Goal: Task Accomplishment & Management: Complete application form

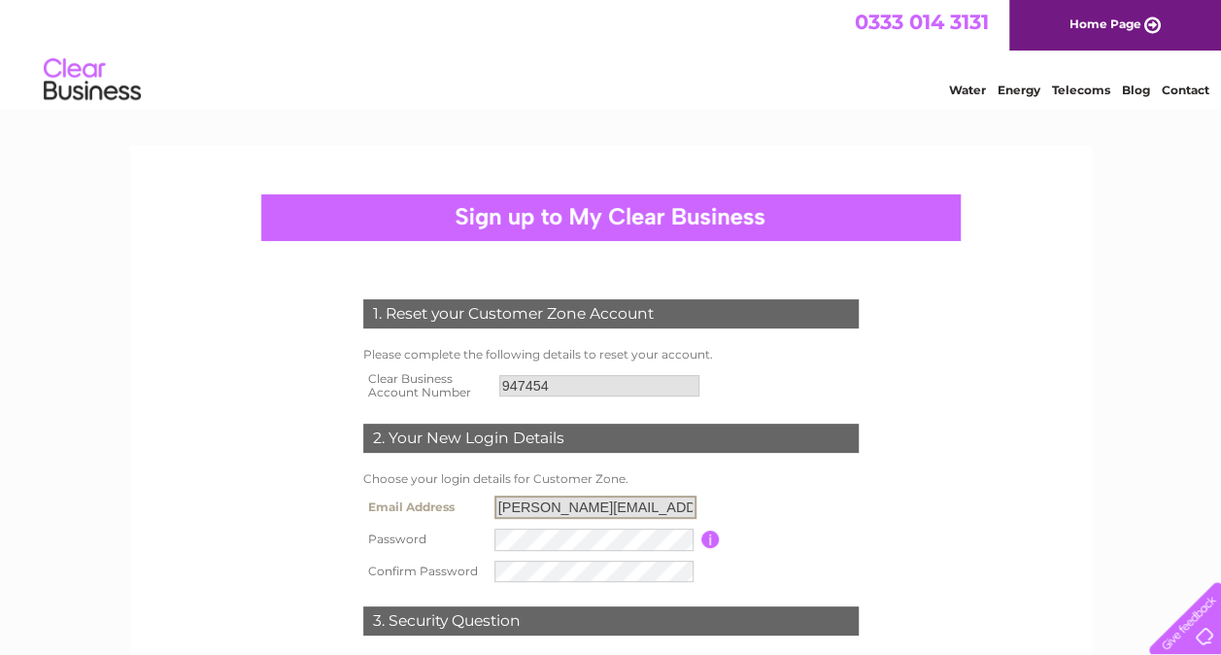
click at [636, 503] on input "[PERSON_NAME][EMAIL_ADDRESS][DOMAIN_NAME]" at bounding box center [596, 506] width 202 height 23
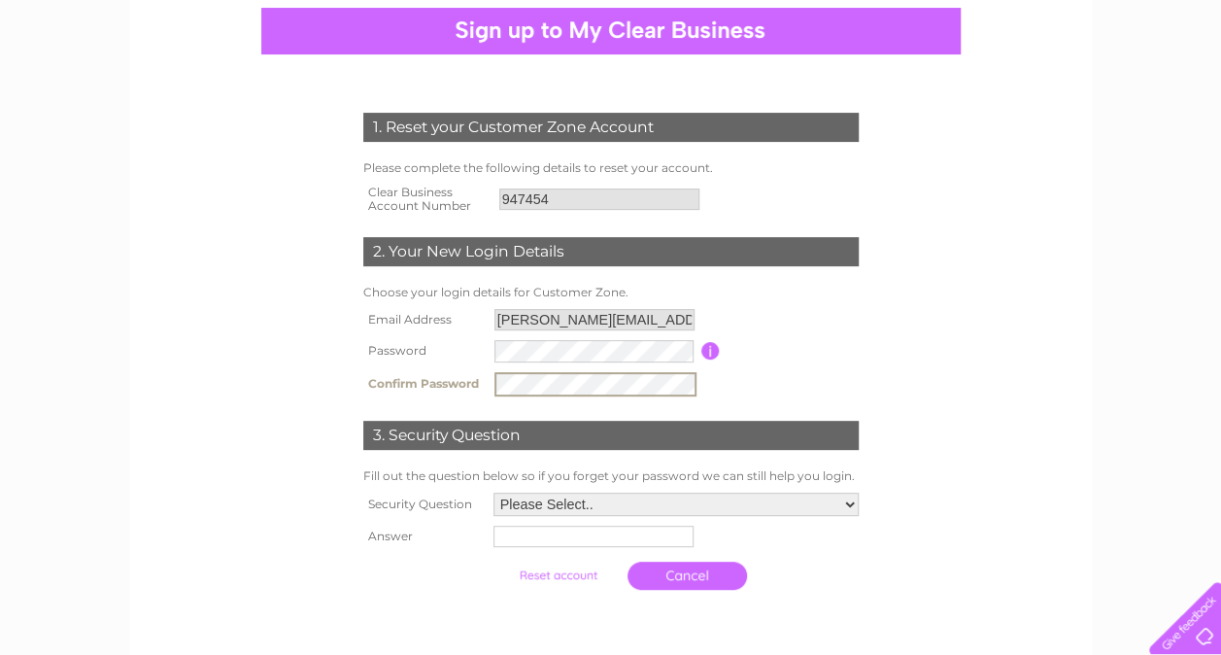
scroll to position [194, 0]
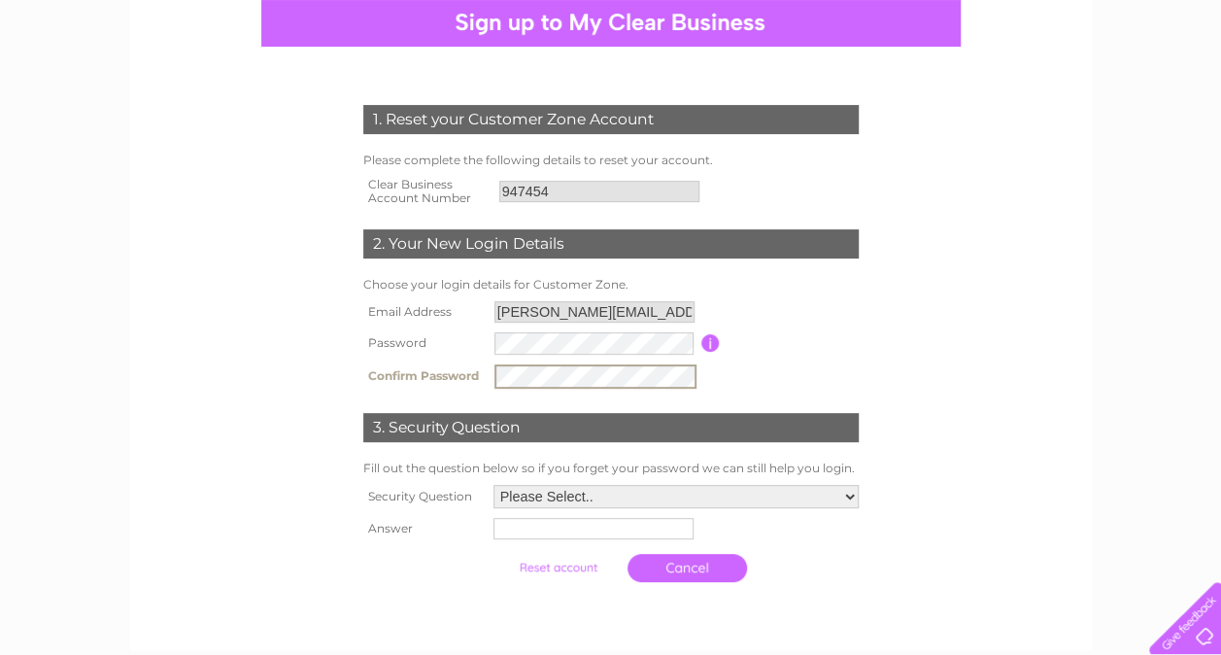
click at [845, 492] on select "Please Select.. In what town or city was your first job? In what town or city d…" at bounding box center [676, 496] width 365 height 23
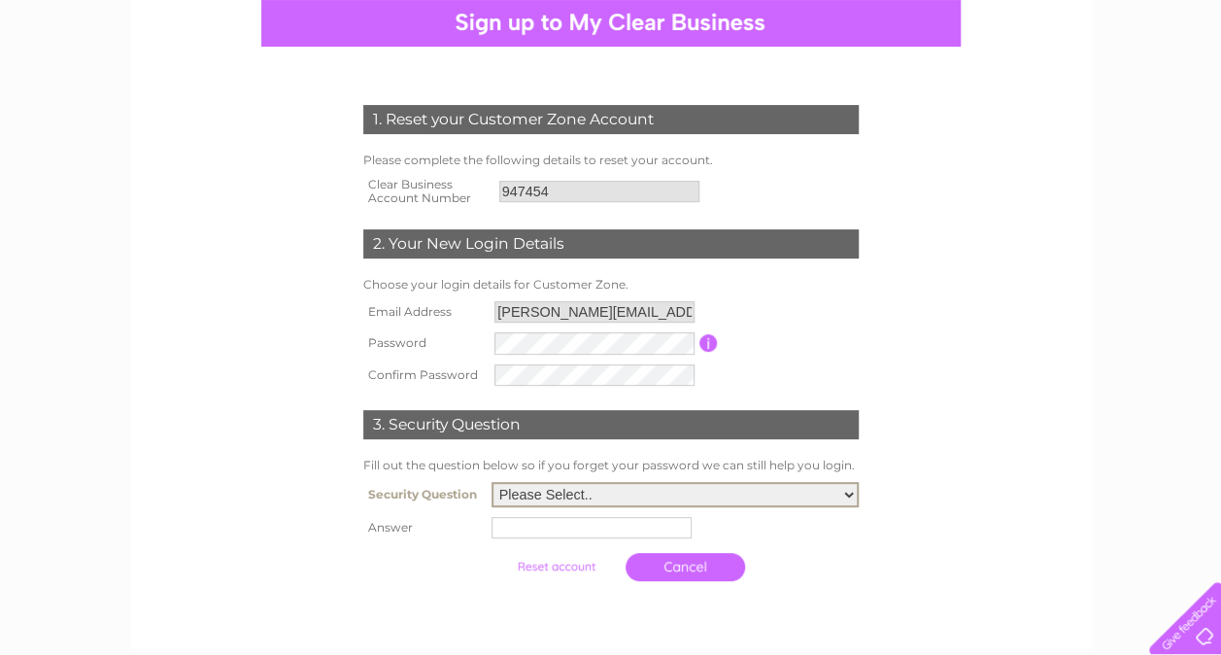
select select "1"
click at [492, 484] on select "Please Select.. In what town or city was your first job? In what town or city d…" at bounding box center [675, 494] width 367 height 25
click at [577, 534] on input "text" at bounding box center [595, 526] width 202 height 23
type input "[GEOGRAPHIC_DATA]"
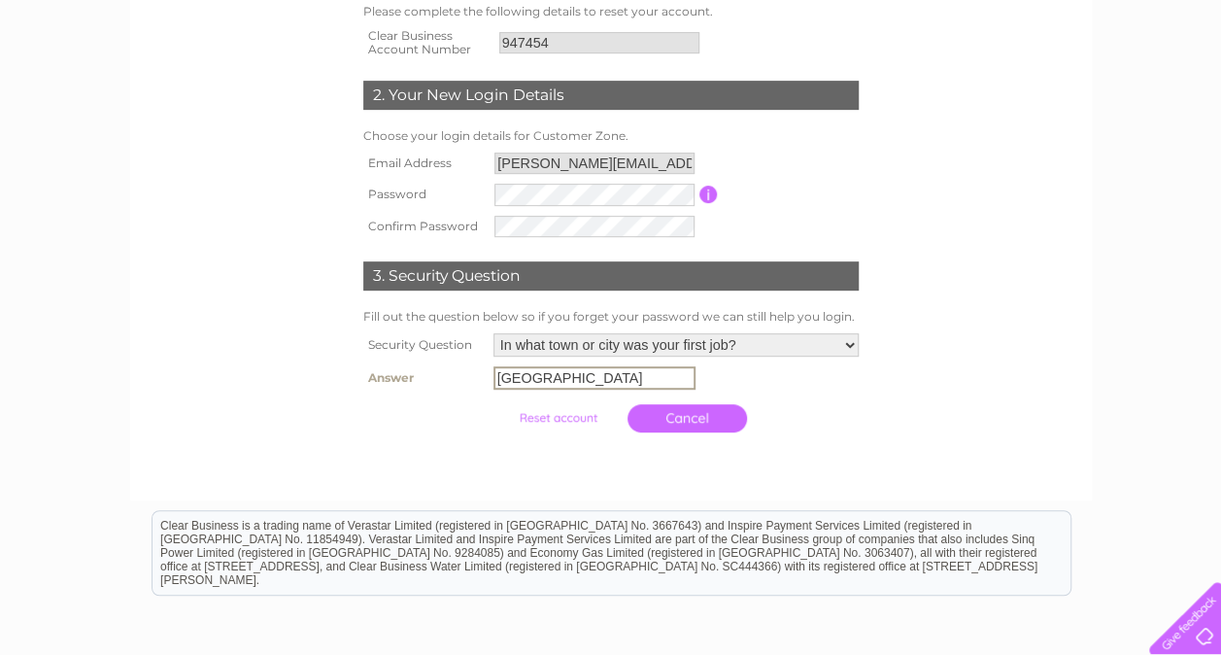
scroll to position [389, 0]
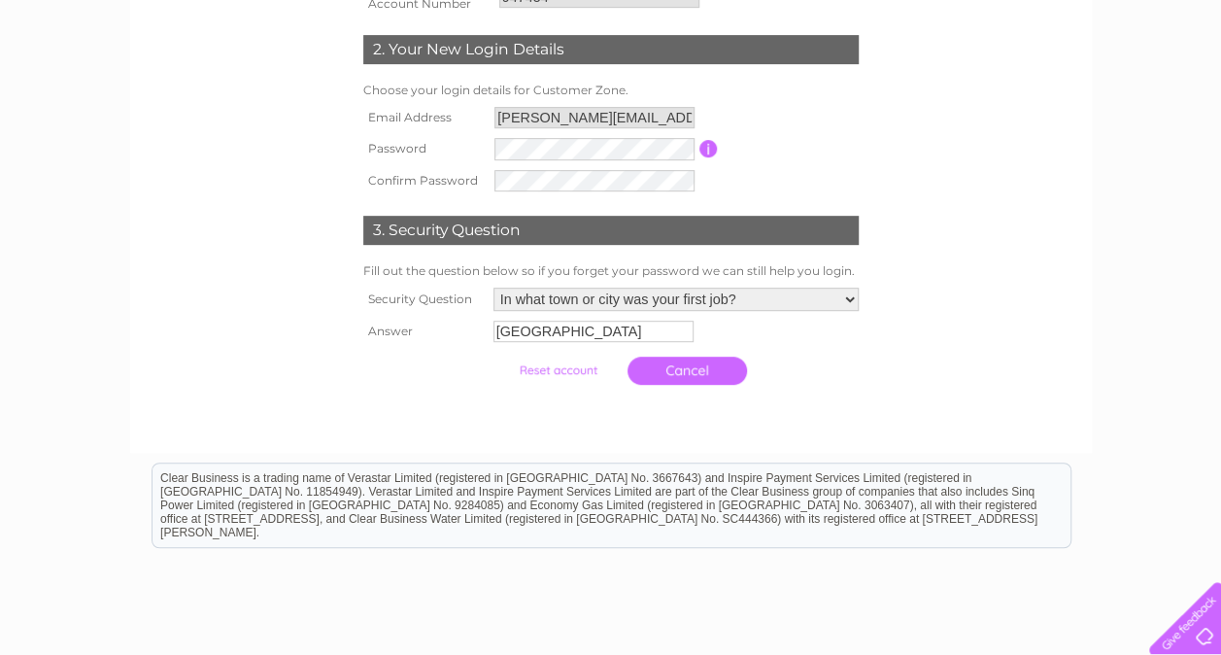
click at [785, 431] on div at bounding box center [611, 413] width 591 height 39
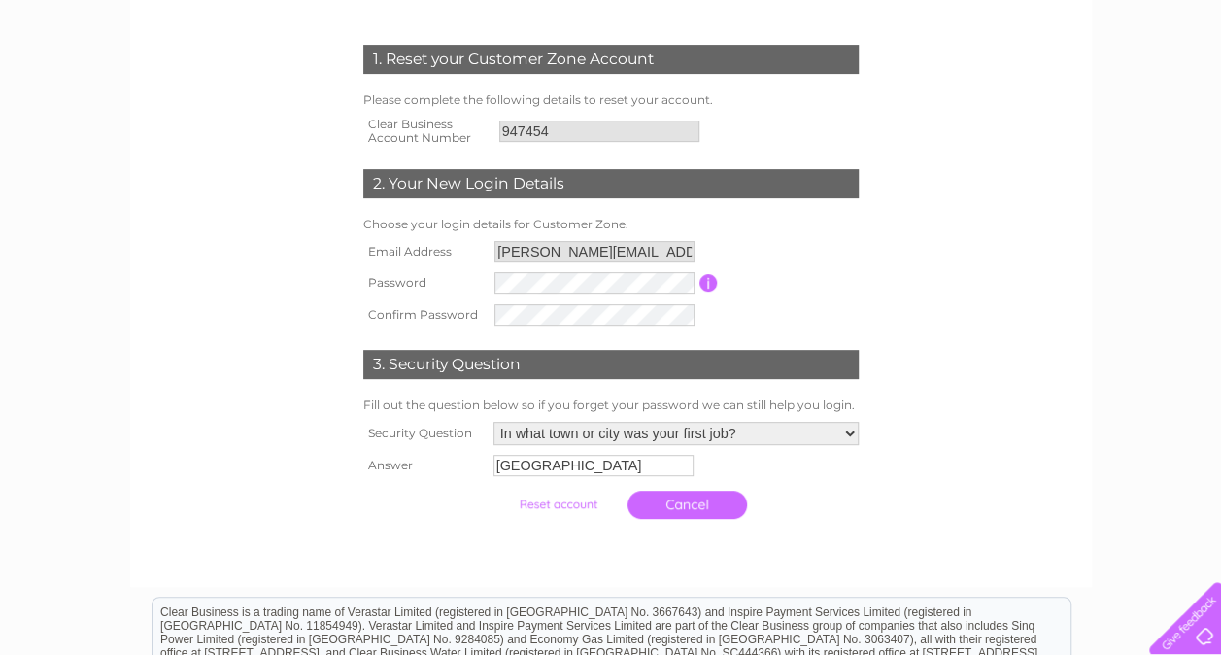
scroll to position [291, 0]
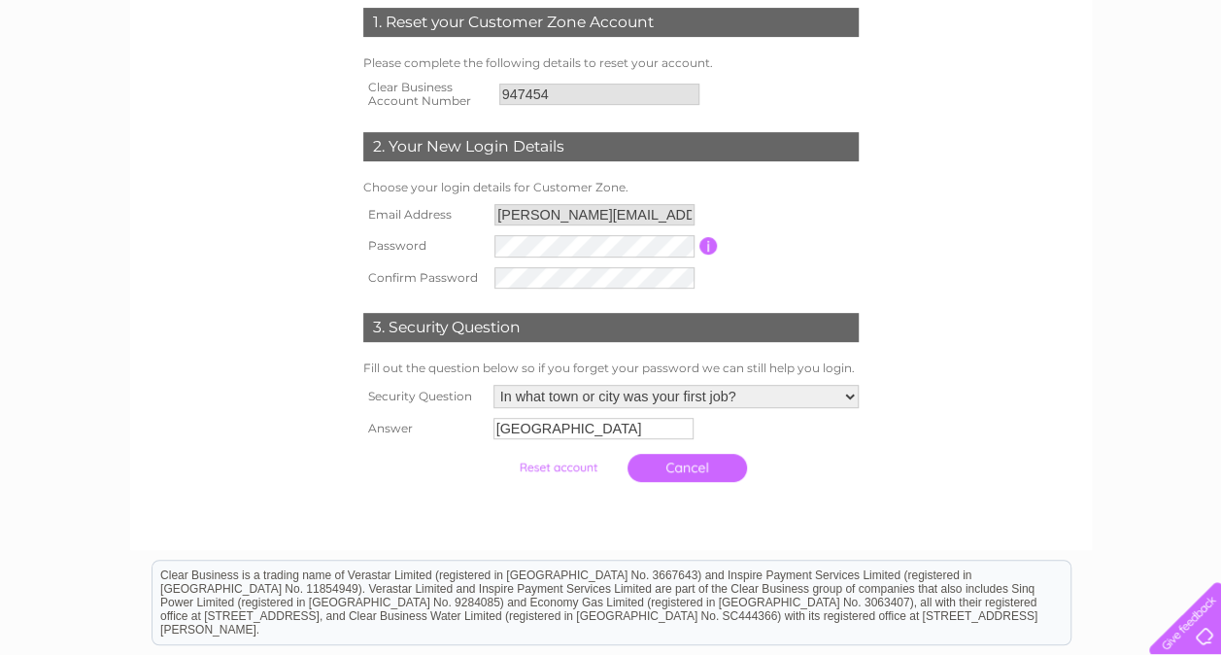
click at [705, 246] on input "button" at bounding box center [709, 245] width 18 height 17
click at [612, 435] on input "Glasgow" at bounding box center [594, 428] width 200 height 21
click at [773, 432] on td "Glasgow" at bounding box center [676, 428] width 375 height 31
click at [767, 394] on select "Please Select.. In what town or city was your first job? In what town or city d…" at bounding box center [676, 396] width 365 height 23
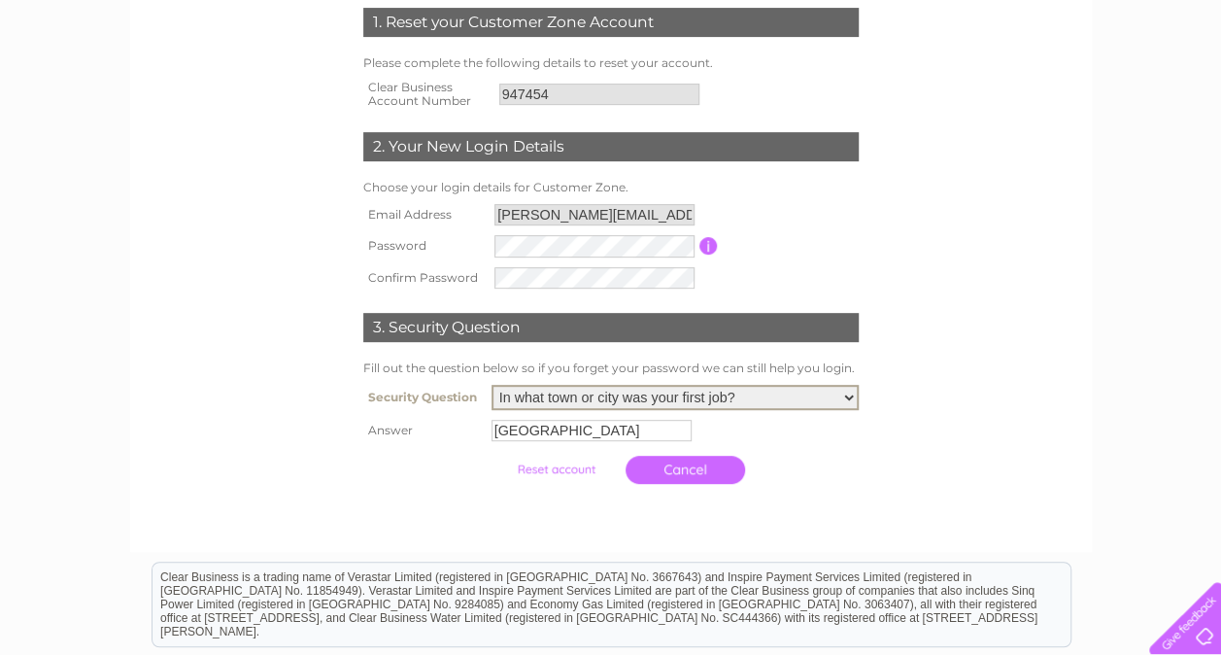
click at [948, 416] on form "1. Reset your Customer Zone Account Please complete the following details to re…" at bounding box center [611, 250] width 925 height 563
click at [653, 464] on link "Cancel" at bounding box center [687, 468] width 119 height 28
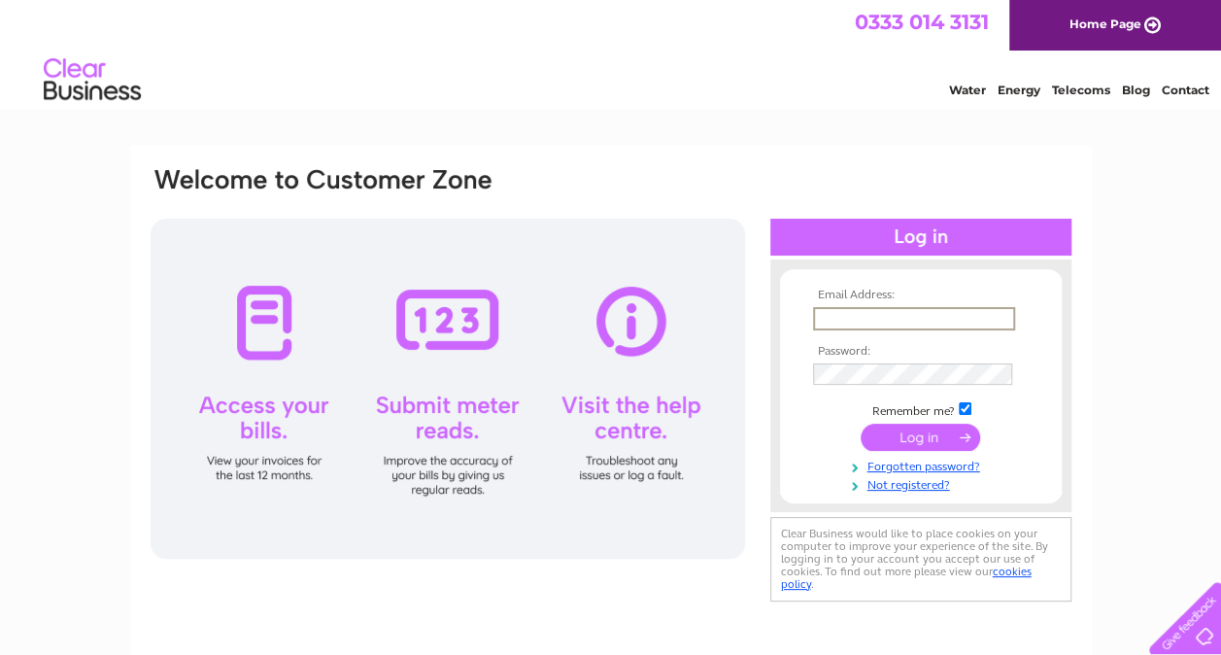
click at [841, 315] on input "text" at bounding box center [914, 318] width 202 height 23
type input "[PERSON_NAME][EMAIL_ADDRESS][DOMAIN_NAME]"
click at [933, 437] on input "submit" at bounding box center [920, 438] width 119 height 27
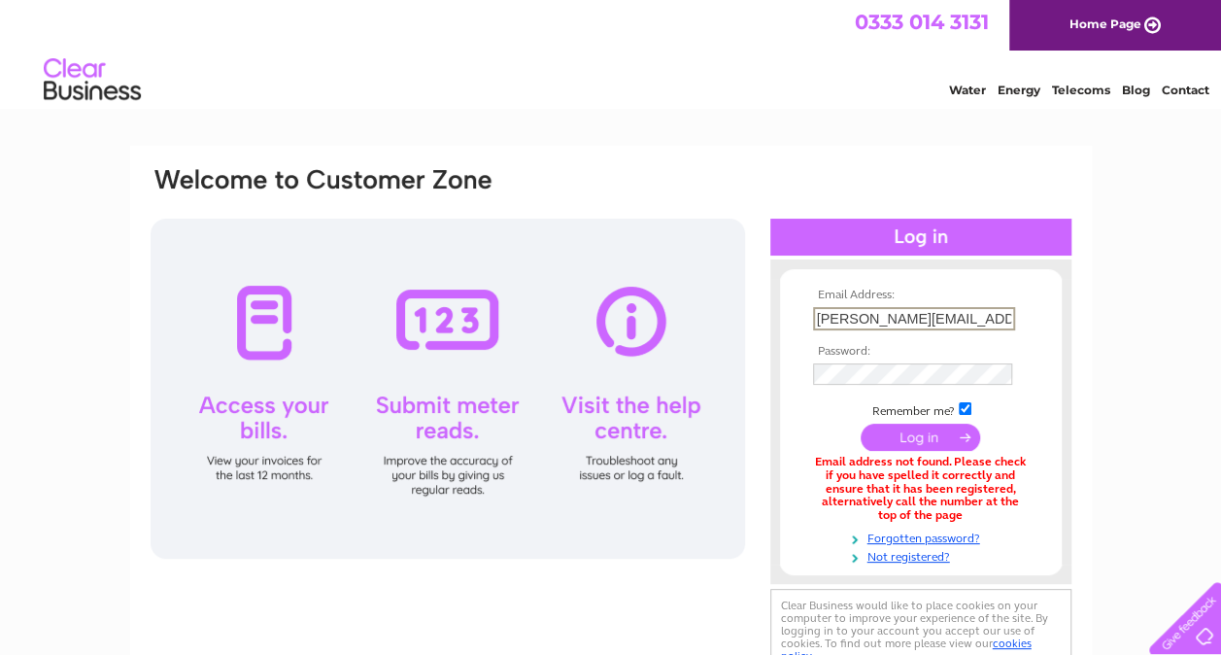
click at [980, 323] on input "[PERSON_NAME][EMAIL_ADDRESS][DOMAIN_NAME]" at bounding box center [914, 318] width 202 height 23
click at [1005, 324] on input "[PERSON_NAME][EMAIL_ADDRESS][DOMAIN_NAME]" at bounding box center [914, 318] width 202 height 23
type input "louise@geomorrisonmotors.com"
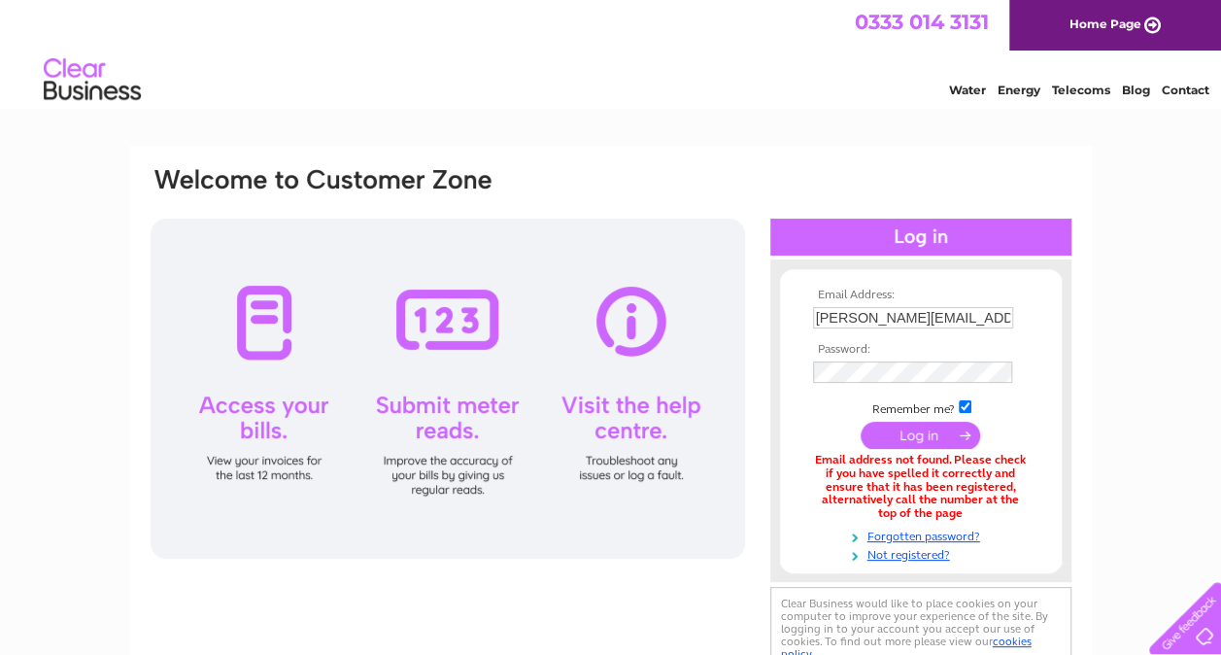
click at [961, 410] on input "checkbox" at bounding box center [965, 406] width 13 height 13
checkbox input "false"
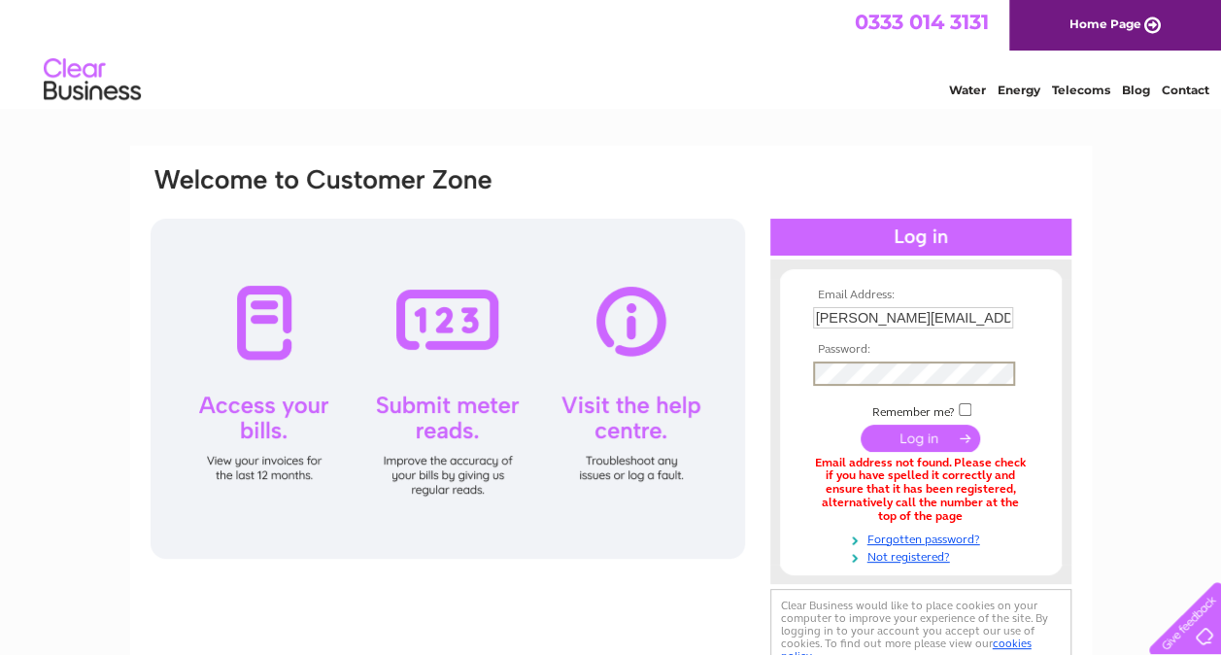
click at [925, 440] on input "submit" at bounding box center [920, 438] width 119 height 27
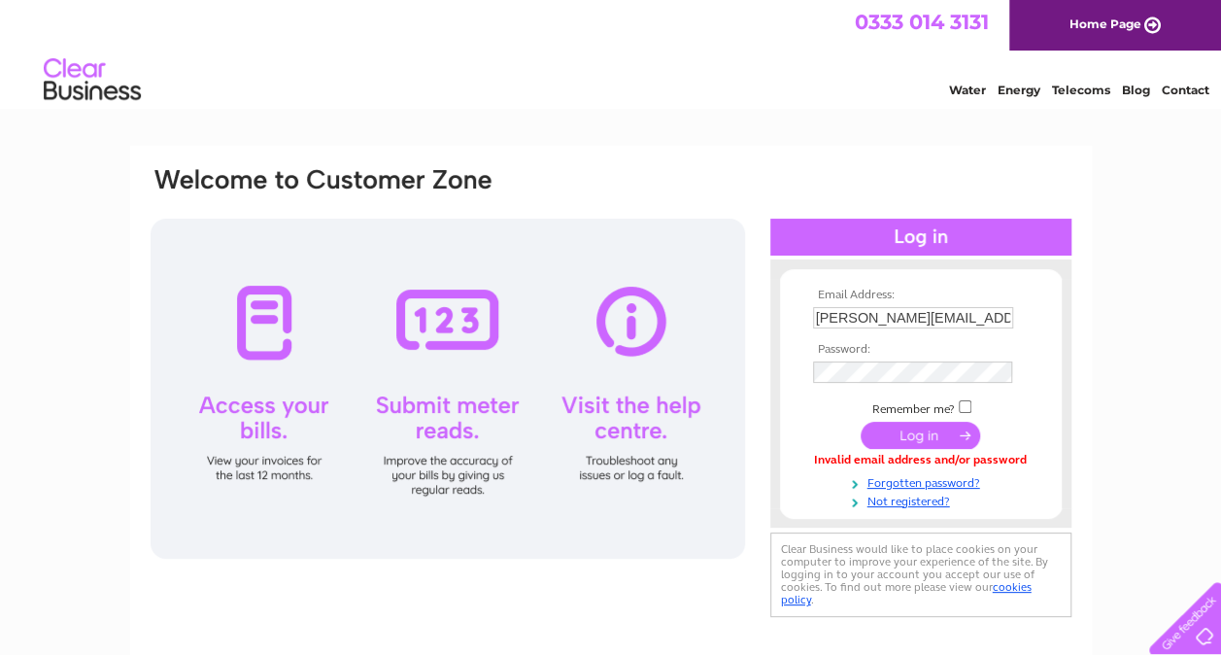
click at [991, 314] on input "[PERSON_NAME][EMAIL_ADDRESS][DOMAIN_NAME]" at bounding box center [913, 317] width 200 height 21
type input "[PERSON_NAME][EMAIL_ADDRESS][DOMAIN_NAME]"
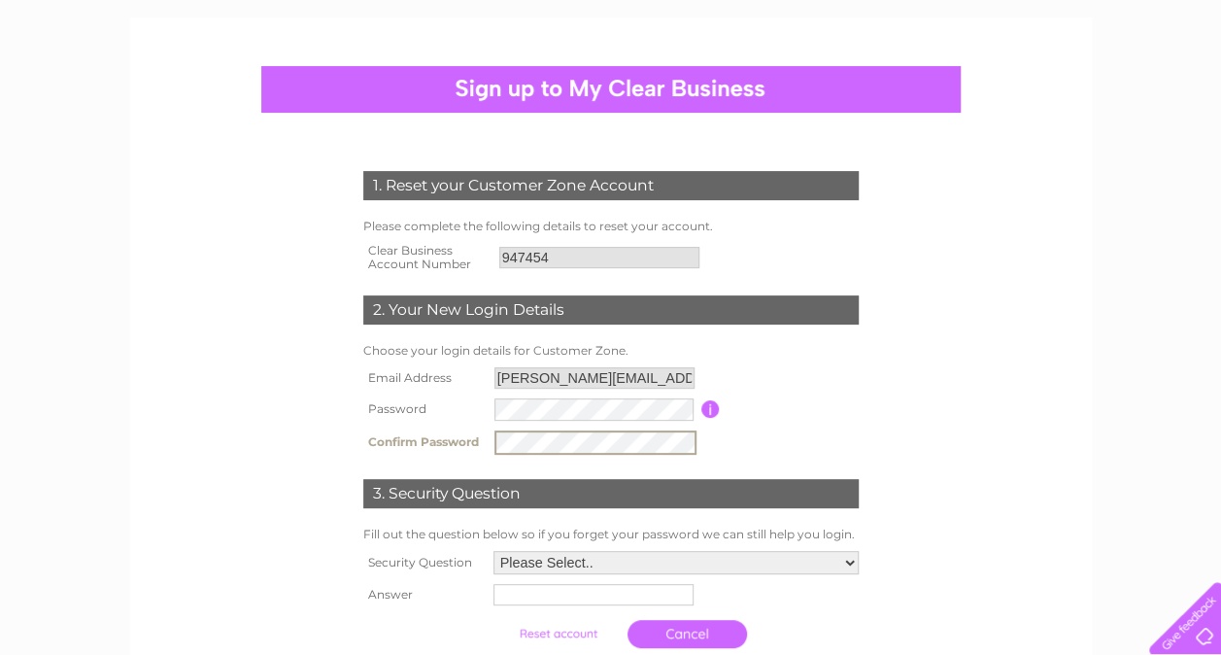
scroll to position [194, 0]
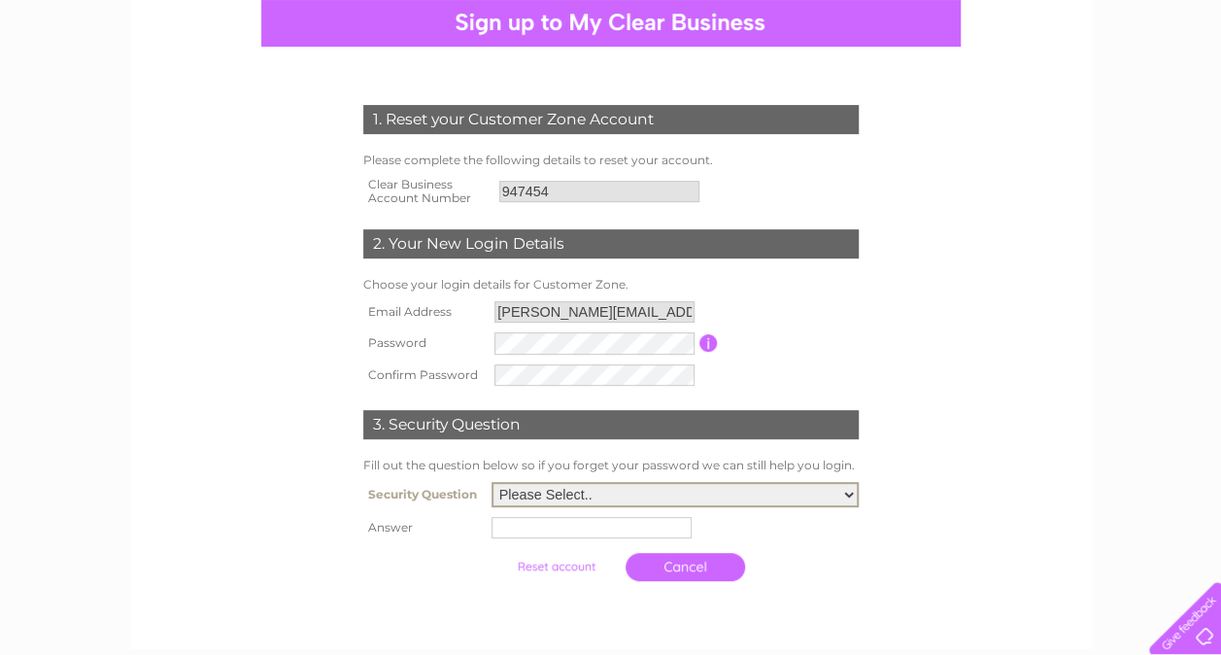
click at [839, 495] on select "Please Select.. In what town or city was your first job? In what town or city d…" at bounding box center [675, 494] width 367 height 25
select select "1"
click at [492, 484] on select "Please Select.. In what town or city was your first job? In what town or city d…" at bounding box center [675, 494] width 367 height 25
click at [569, 529] on input "text" at bounding box center [595, 526] width 202 height 23
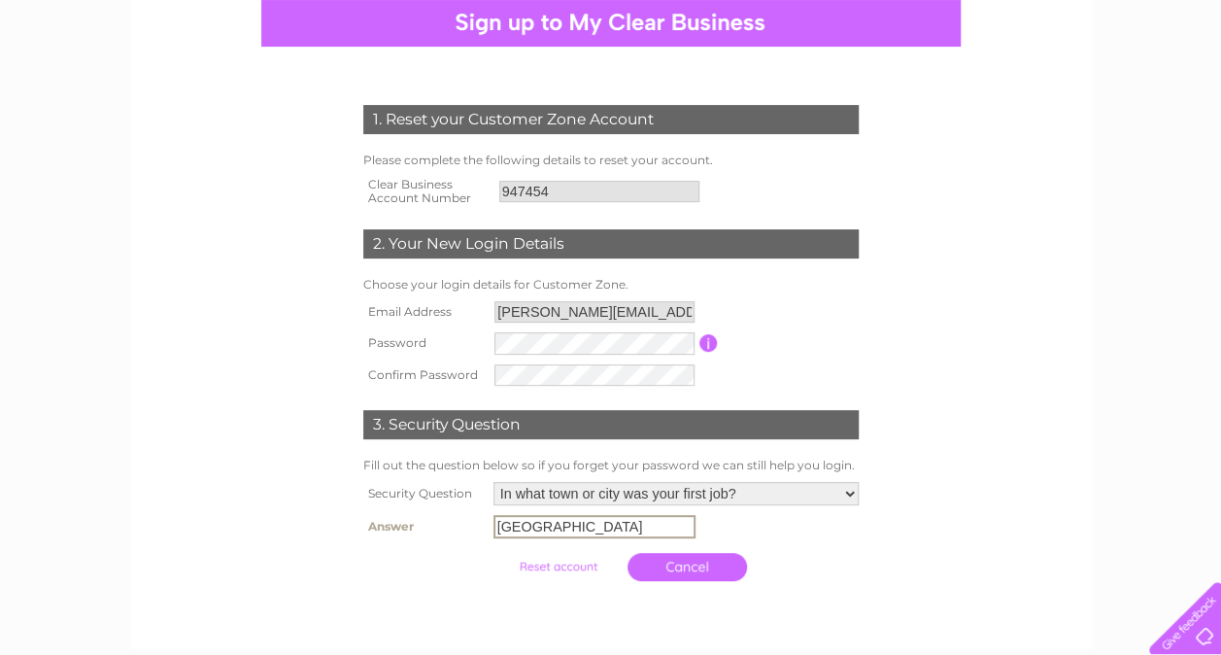
type input "[GEOGRAPHIC_DATA]"
click at [599, 573] on input "submit" at bounding box center [557, 564] width 119 height 27
